Goal: Check status: Check status

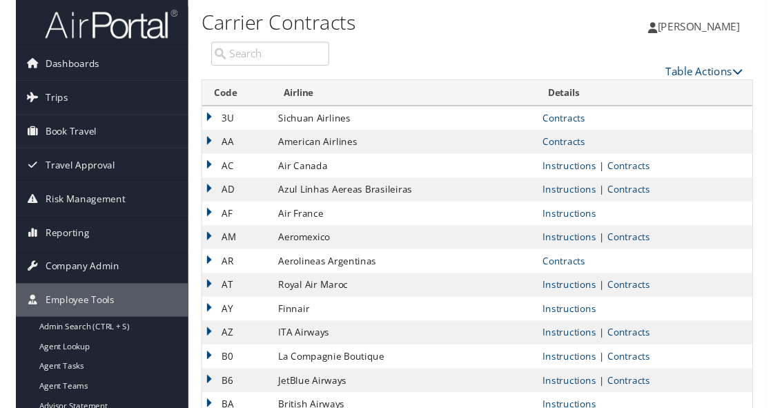
click at [71, 103] on link "Trips" at bounding box center [90, 101] width 180 height 35
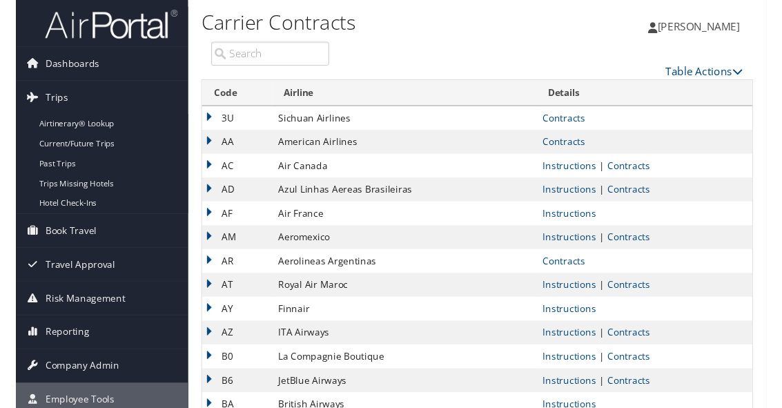
click at [97, 153] on link "Current/Future Trips" at bounding box center [90, 149] width 180 height 21
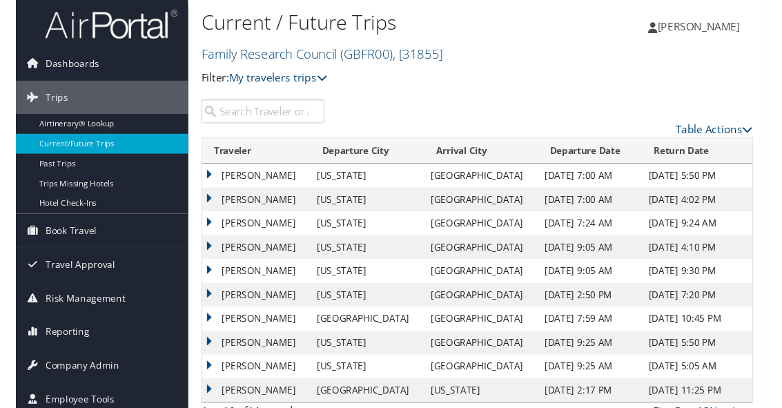
click at [286, 118] on input "search" at bounding box center [257, 116] width 128 height 25
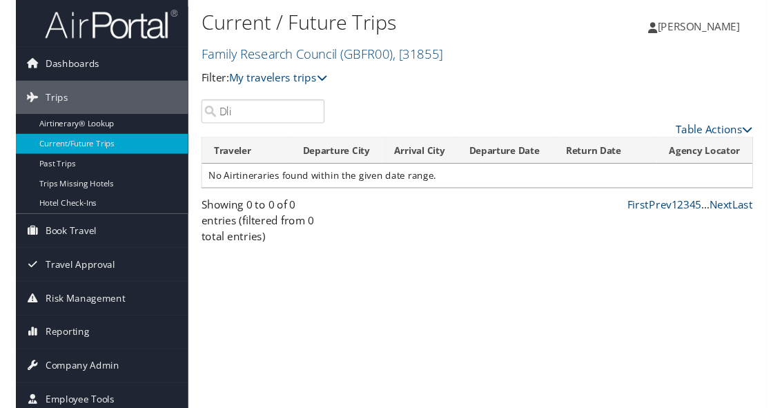
type input "Dli"
click at [392, 63] on span "( GBFR00 )" at bounding box center [365, 56] width 55 height 19
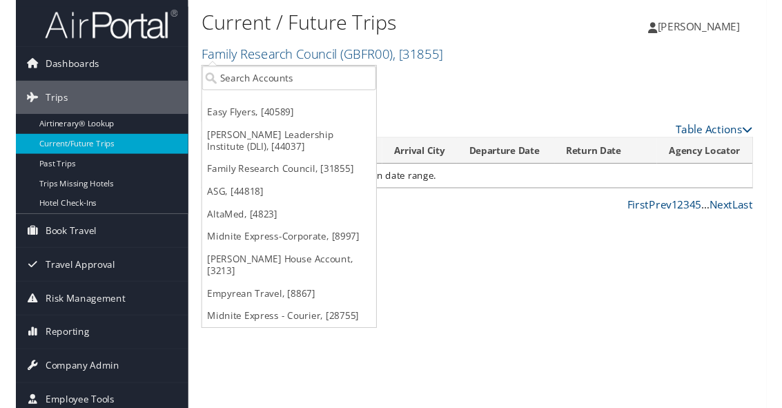
click at [287, 151] on link "[PERSON_NAME] Leadership Institute (DLI), [44037]" at bounding box center [285, 146] width 182 height 36
